Goal: Check status: Check status

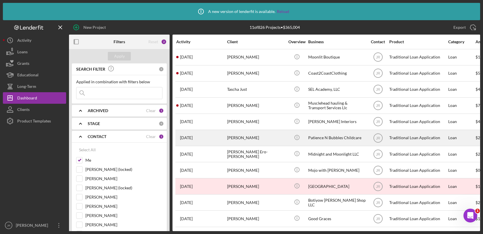
scroll to position [6, 0]
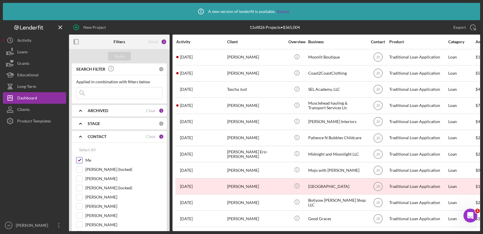
click at [81, 160] on input "Me" at bounding box center [80, 160] width 6 height 6
checkbox input "false"
click at [81, 178] on input "[PERSON_NAME]" at bounding box center [80, 179] width 6 height 6
checkbox input "true"
click at [121, 56] on div "Apply" at bounding box center [119, 56] width 11 height 9
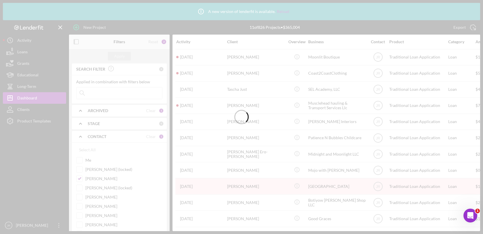
scroll to position [0, 0]
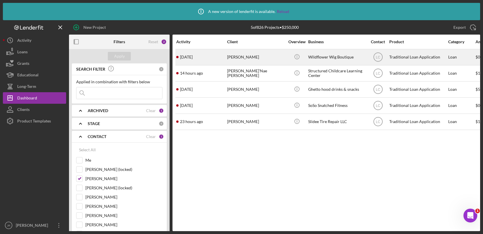
click at [335, 53] on div "Wildflower Wig Boutique" at bounding box center [337, 56] width 58 height 15
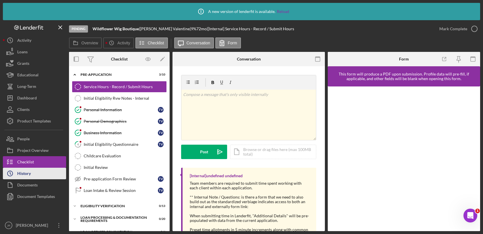
click at [30, 171] on div "History" at bounding box center [24, 173] width 14 height 13
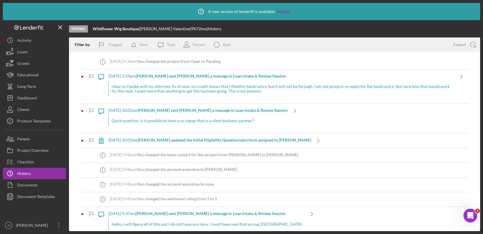
click at [243, 95] on div "Okay so I spoke with my attorney. As of now, my credit shows that I filledfor b…" at bounding box center [281, 88] width 346 height 15
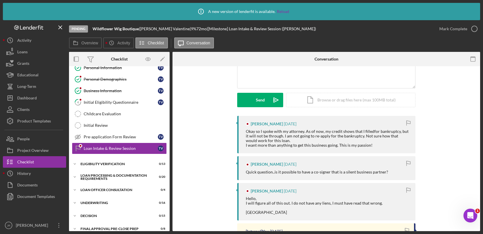
scroll to position [64, 0]
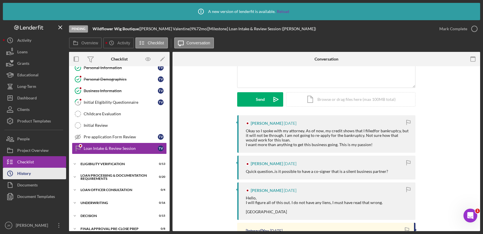
click at [40, 172] on button "Icon/History History" at bounding box center [34, 173] width 63 height 12
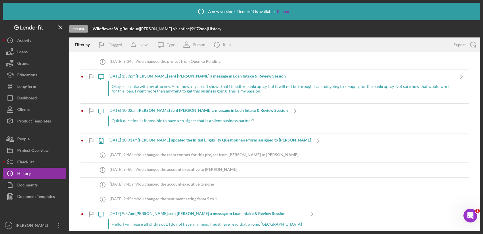
scroll to position [160, 0]
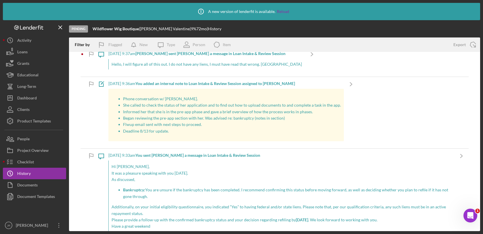
click at [147, 118] on p "Began reviewing the pre-app section with her. Was advised re: bankruptcy (notes…" at bounding box center [232, 118] width 218 height 6
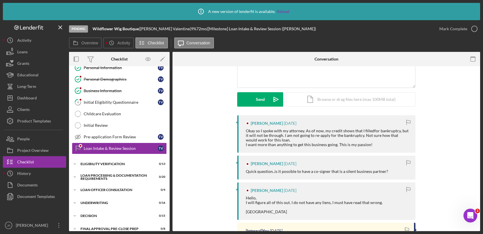
scroll to position [192, 0]
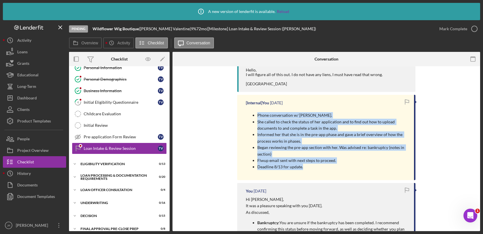
drag, startPoint x: 251, startPoint y: 115, endPoint x: 314, endPoint y: 170, distance: 84.4
click at [314, 170] on div "Phone conversation w/ Tiffany. She called to check the status of her applicatio…" at bounding box center [327, 141] width 163 height 66
drag, startPoint x: 314, startPoint y: 170, endPoint x: 286, endPoint y: 141, distance: 40.7
copy ul "Phone conversation w/ Tiffany. She called to check the status of her applicatio…"
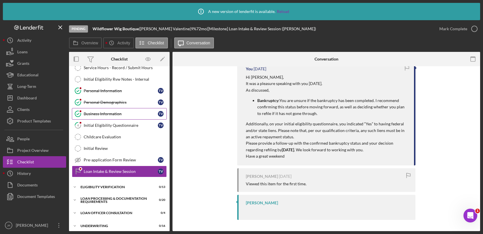
scroll to position [0, 0]
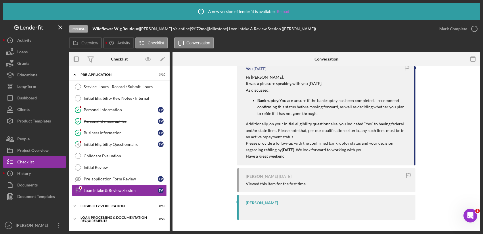
click at [286, 10] on link "Reload" at bounding box center [283, 11] width 12 height 5
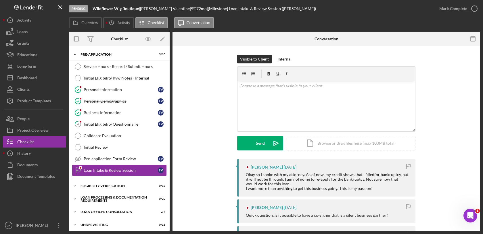
scroll to position [32, 0]
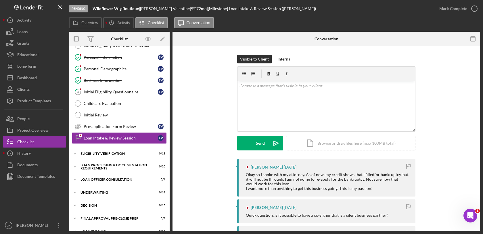
click at [40, 196] on div at bounding box center [34, 200] width 63 height 37
click at [203, 139] on div "Visible to Client Internal v Color teal Color pink Remove color Add row above A…" at bounding box center [326, 107] width 291 height 104
click at [335, 106] on div "v Color teal Color pink Remove color Add row above Add row below Add column bef…" at bounding box center [327, 106] width 178 height 50
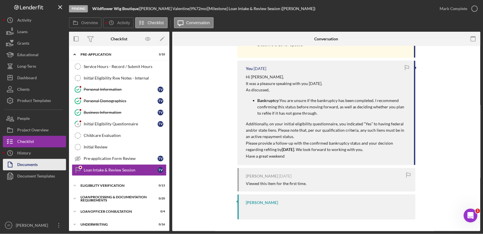
scroll to position [292, 0]
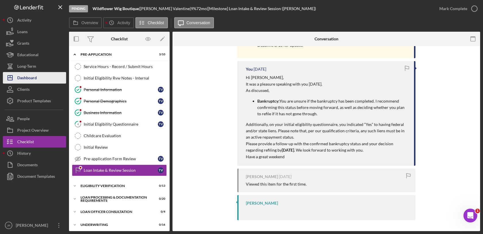
click at [33, 79] on div "Dashboard" at bounding box center [27, 78] width 20 height 13
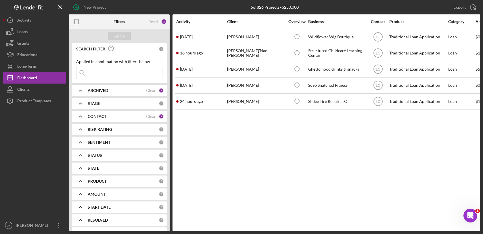
click at [282, 163] on div "Activity Client Overview Business Contact Product Category Amount Started Icon/…" at bounding box center [327, 122] width 308 height 216
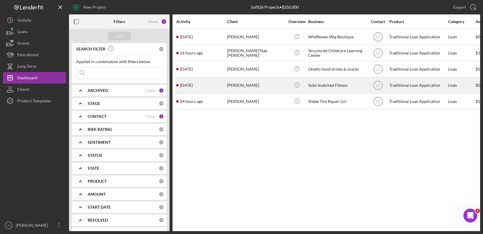
click at [330, 82] on div "SoSo Snatched Fitness" at bounding box center [337, 85] width 58 height 15
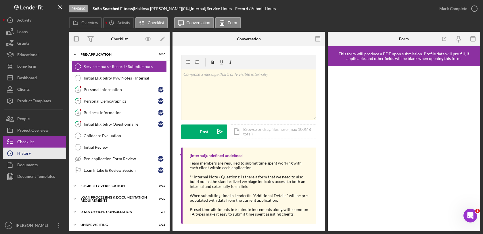
click at [33, 153] on button "Icon/History History" at bounding box center [34, 153] width 63 height 12
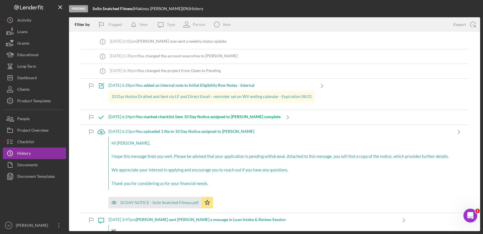
drag, startPoint x: 371, startPoint y: 196, endPoint x: 224, endPoint y: 232, distance: 151.8
click at [371, 190] on div "Hi [PERSON_NAME], I hope this message finds you well. Please be advised that yo…" at bounding box center [280, 163] width 344 height 53
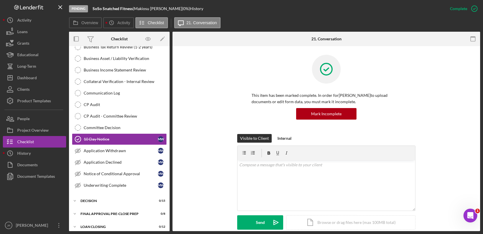
scroll to position [107, 0]
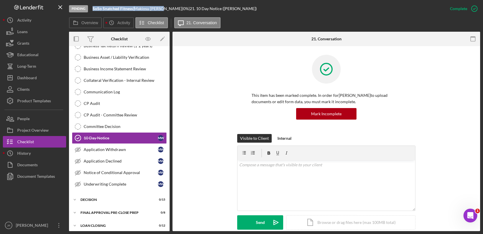
drag, startPoint x: 167, startPoint y: 9, endPoint x: 93, endPoint y: 9, distance: 73.9
click at [93, 9] on div "SoSo Snatched Fitness | [PERSON_NAME] | 0 % | 21. 10 Day Notice ([PERSON_NAME])" at bounding box center [175, 8] width 164 height 5
copy div "SoSo Snatched Fitness | [PERSON_NAME]"
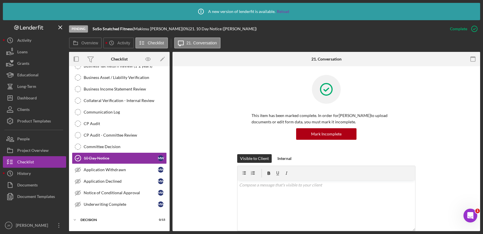
click at [1, 233] on div "Icon/Info A new version of lenderfit is available. Reload Pending SoSo Snatched…" at bounding box center [241, 117] width 483 height 234
click at [232, 89] on div "This item has been marked complete. In order for [PERSON_NAME] to upload docume…" at bounding box center [326, 114] width 291 height 79
click at [282, 12] on link "Reload" at bounding box center [283, 11] width 12 height 5
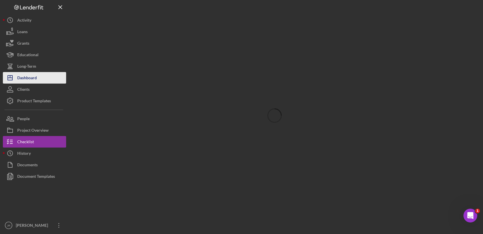
click at [32, 74] on div "Dashboard" at bounding box center [27, 78] width 20 height 13
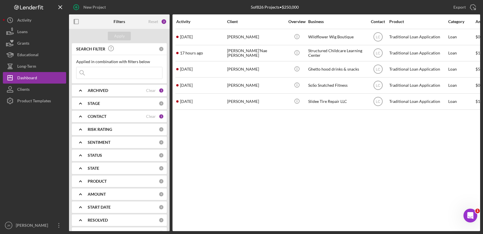
click at [77, 118] on icon "Icon/Expander" at bounding box center [80, 116] width 14 height 14
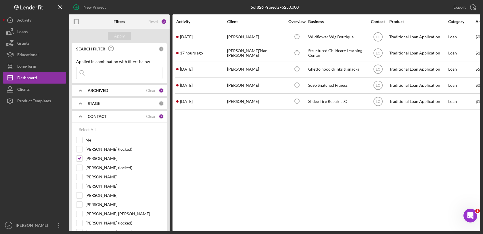
click at [82, 118] on icon "Icon/Expander" at bounding box center [80, 116] width 14 height 14
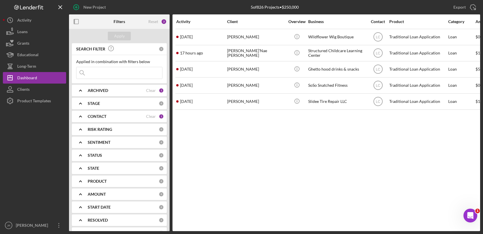
click at [357, 201] on div "Activity Client Overview Business Contact Product Category Amount Started Icon/…" at bounding box center [327, 122] width 308 height 216
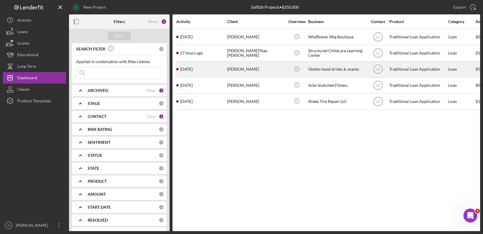
click at [304, 74] on div "Icon/Info" at bounding box center [297, 69] width 22 height 15
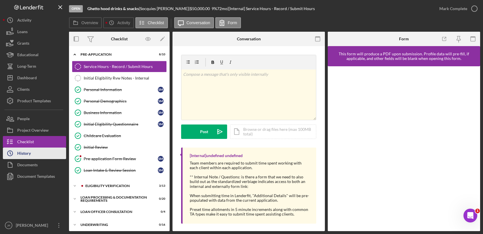
drag, startPoint x: 39, startPoint y: 151, endPoint x: 47, endPoint y: 155, distance: 8.8
click at [39, 151] on button "Icon/History History" at bounding box center [34, 153] width 63 height 12
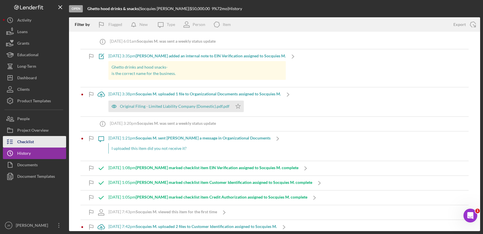
click at [38, 140] on button "Checklist" at bounding box center [34, 142] width 63 height 12
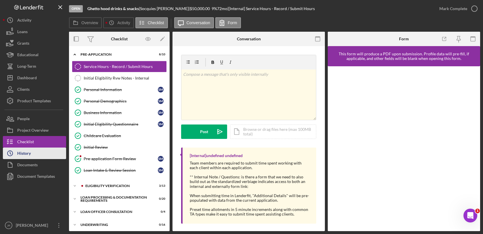
click at [35, 149] on button "Icon/History History" at bounding box center [34, 153] width 63 height 12
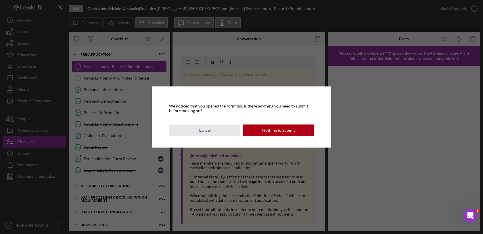
click at [197, 128] on button "Cancel" at bounding box center [204, 130] width 71 height 12
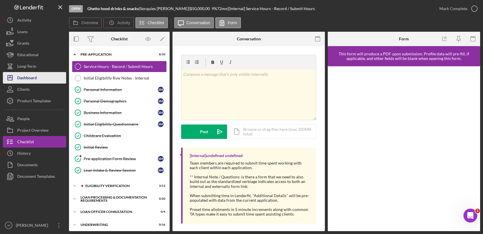
click at [35, 77] on div "Dashboard" at bounding box center [27, 78] width 20 height 13
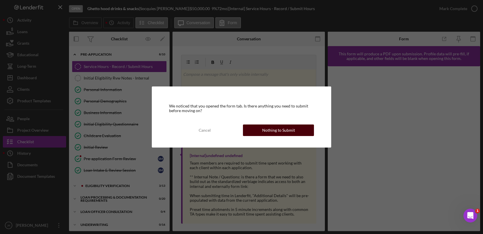
click at [264, 127] on div "Nothing to Submit" at bounding box center [278, 130] width 33 height 12
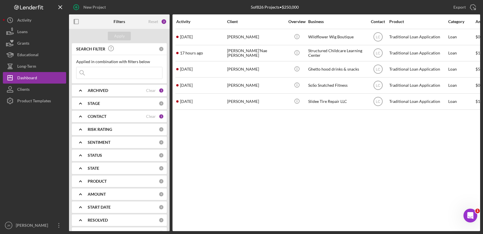
click at [350, 175] on div "Activity Client Overview Business Contact Product Category Amount Started Icon/…" at bounding box center [327, 122] width 308 height 216
click at [283, 155] on div "Activity Client Overview Business Contact Product Category Amount Started Icon/…" at bounding box center [327, 122] width 308 height 216
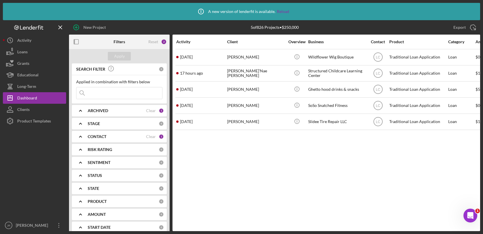
click at [277, 9] on div "Icon/Info A new version of lenderfit is available. Reload" at bounding box center [242, 11] width 96 height 14
click at [297, 160] on div "Activity Client Overview Business Contact Product Category Amount Started Icon/…" at bounding box center [327, 133] width 308 height 196
